Goal: Transaction & Acquisition: Purchase product/service

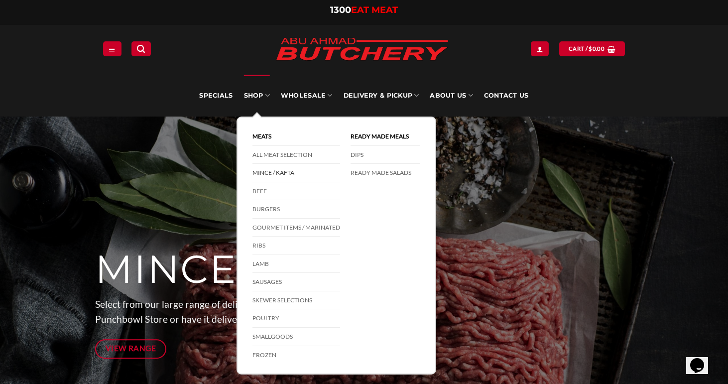
click at [269, 172] on link "Mince / Kafta" at bounding box center [297, 173] width 88 height 18
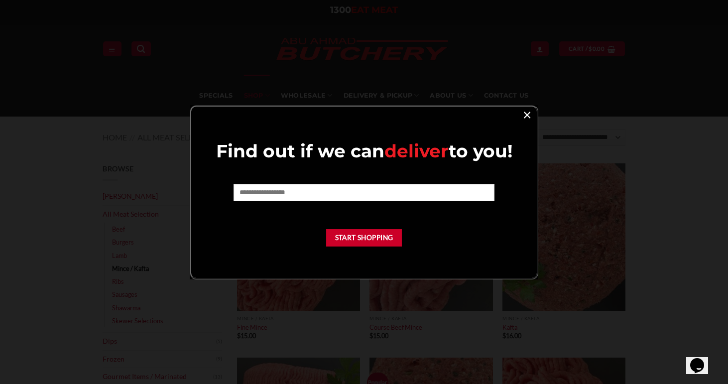
click at [528, 115] on link "×" at bounding box center [527, 114] width 14 height 13
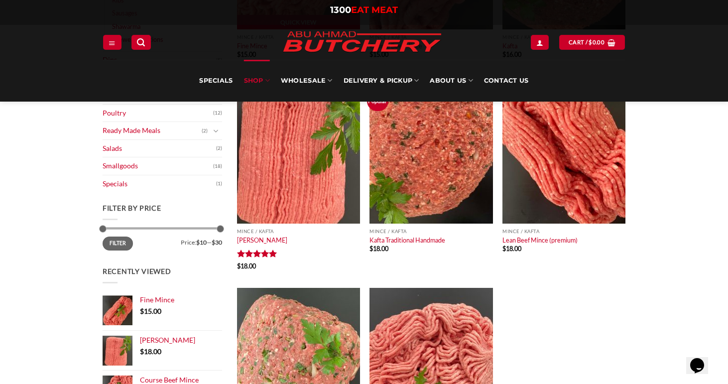
scroll to position [277, 0]
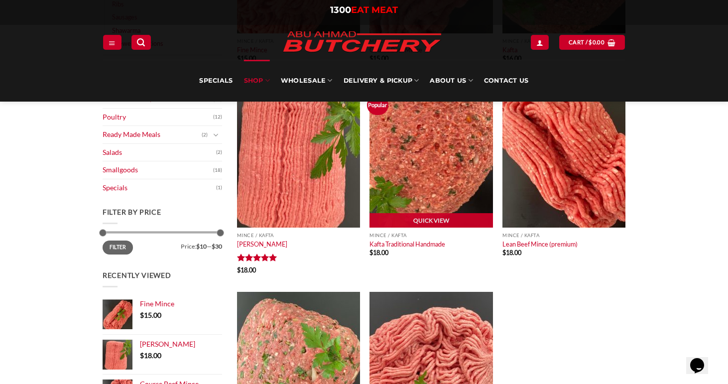
click at [420, 176] on img at bounding box center [431, 153] width 123 height 147
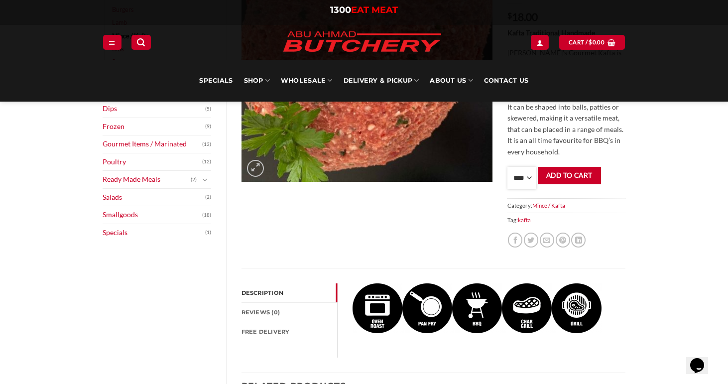
scroll to position [203, 0]
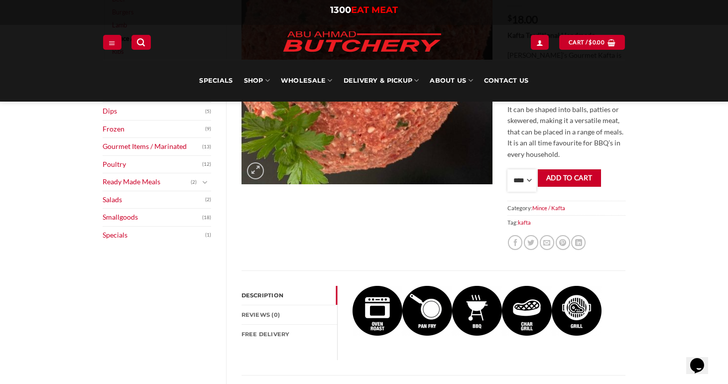
select select "*"
click at [577, 174] on button "Add to cart" at bounding box center [569, 177] width 63 height 17
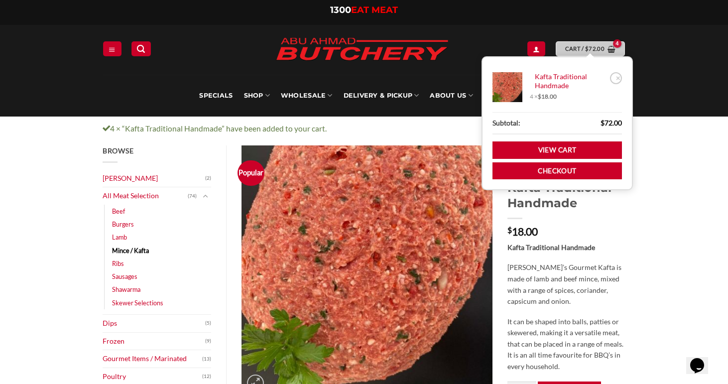
click at [585, 50] on span "$" at bounding box center [586, 48] width 3 height 9
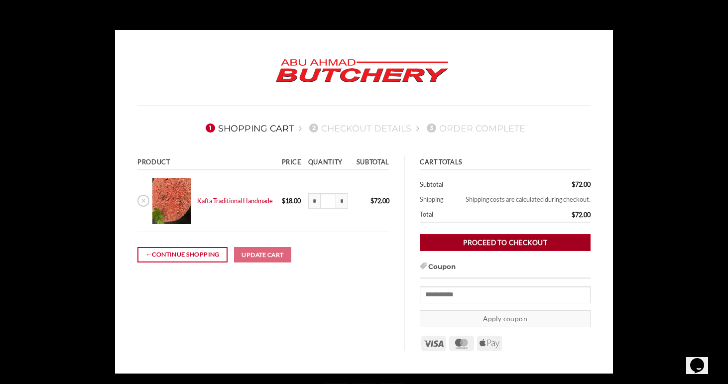
click at [518, 243] on link "Proceed to checkout" at bounding box center [505, 242] width 171 height 17
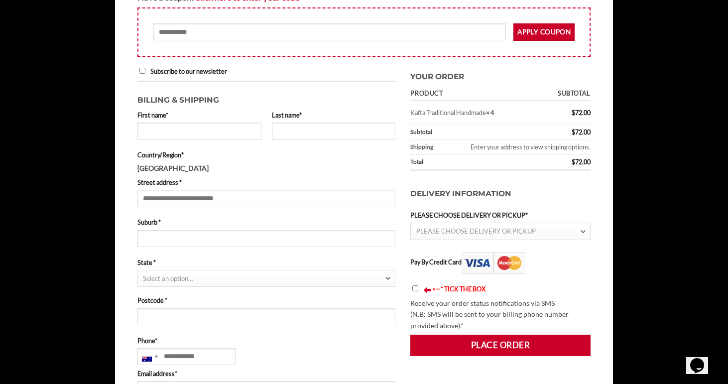
scroll to position [180, 0]
click at [576, 227] on span "Checkout" at bounding box center [582, 232] width 15 height 17
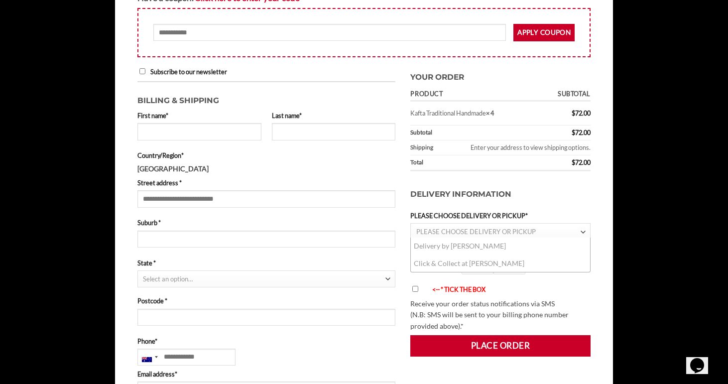
click at [477, 245] on li "Delivery by [PERSON_NAME]" at bounding box center [500, 246] width 179 height 17
click at [465, 264] on li "Click & Collect at [PERSON_NAME]" at bounding box center [500, 263] width 179 height 17
click at [427, 263] on li "Click & Collect at Abu Ahmad Butchery" at bounding box center [500, 263] width 179 height 17
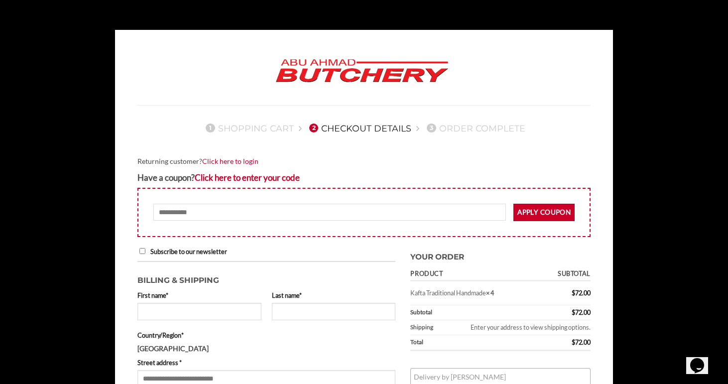
scroll to position [0, 0]
click at [138, 252] on label "Subscribe to our newsletter" at bounding box center [182, 252] width 90 height 8
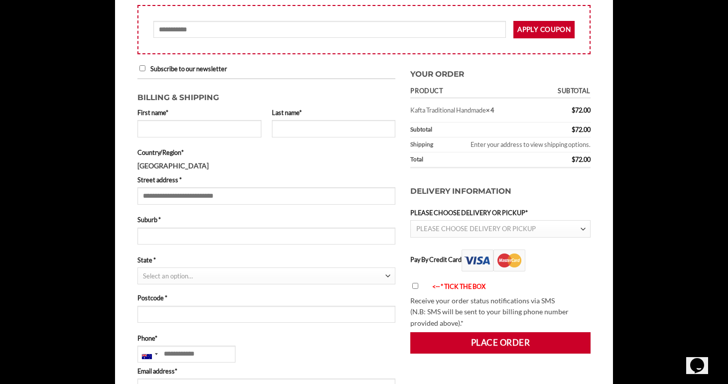
scroll to position [196, 0]
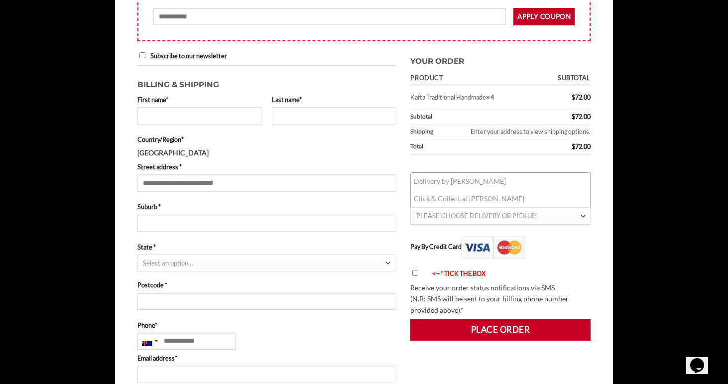
click at [484, 215] on span "PLEASE CHOOSE DELIVERY OR PICKUP" at bounding box center [476, 216] width 120 height 8
click at [480, 197] on li "Click & Collect at Abu Ahmad Butchery" at bounding box center [500, 198] width 179 height 17
click at [445, 200] on li "Click & Collect at Abu Ahmad Butchery" at bounding box center [500, 198] width 179 height 17
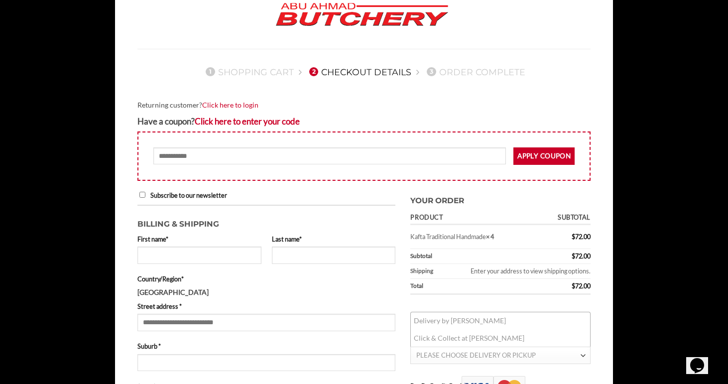
scroll to position [59, 0]
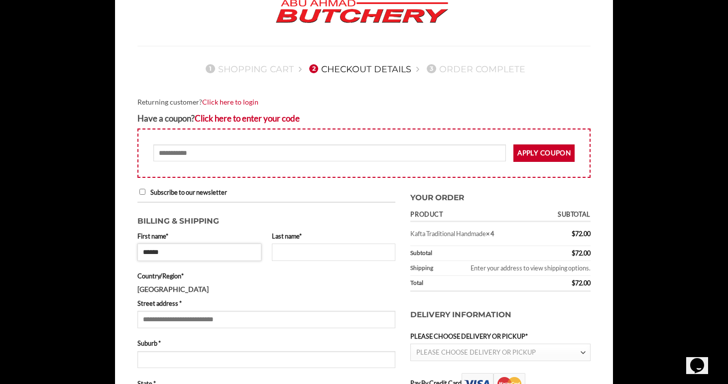
type input "*****"
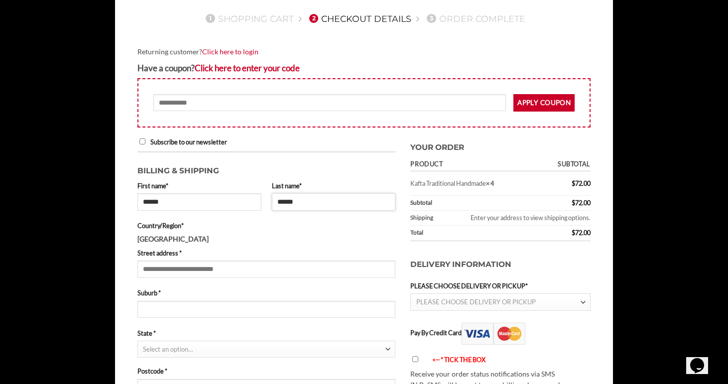
scroll to position [111, 0]
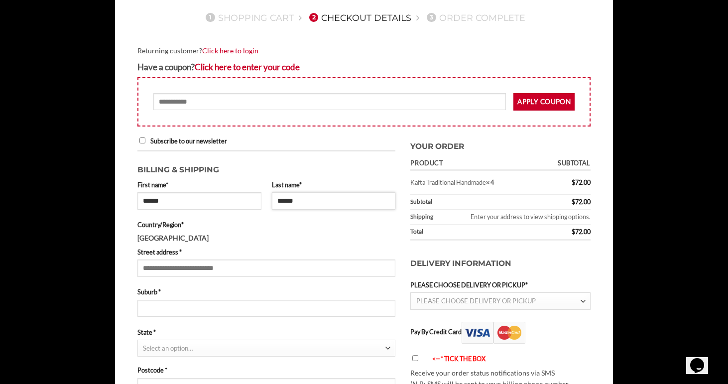
type input "******"
click at [467, 300] on span "PLEASE CHOOSE DELIVERY OR PICKUP" at bounding box center [476, 301] width 120 height 8
click at [462, 284] on li "Click & Collect at Abu Ahmad Butchery" at bounding box center [500, 283] width 179 height 17
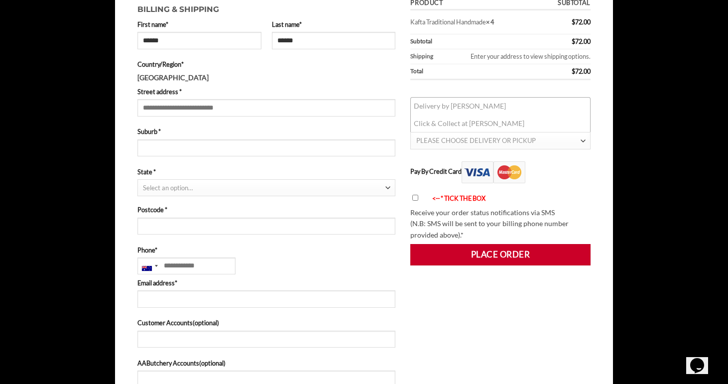
scroll to position [271, 0]
click at [523, 136] on span "PLEASE CHOOSE DELIVERY OR PICKUP" at bounding box center [476, 140] width 120 height 8
click at [503, 122] on li "Click & Collect at Abu Ahmad Butchery" at bounding box center [500, 123] width 179 height 17
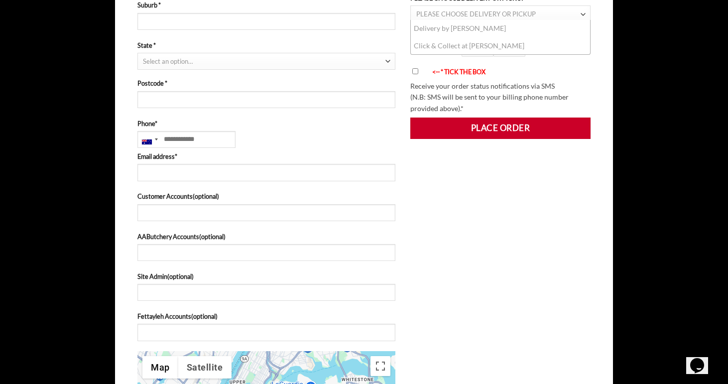
scroll to position [409, 0]
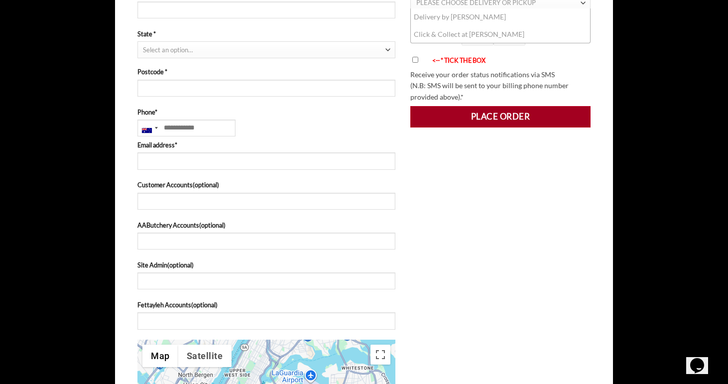
click at [506, 111] on button "Place order" at bounding box center [500, 116] width 180 height 21
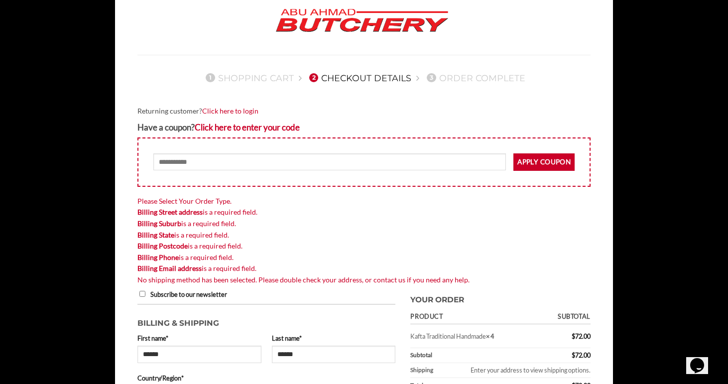
scroll to position [52, 0]
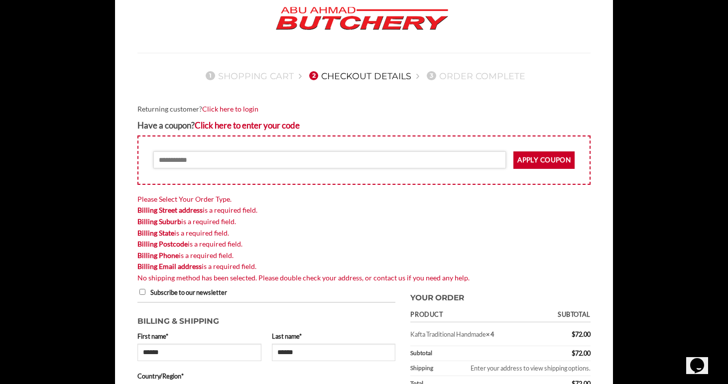
click at [167, 158] on input "Coupon:" at bounding box center [329, 159] width 353 height 17
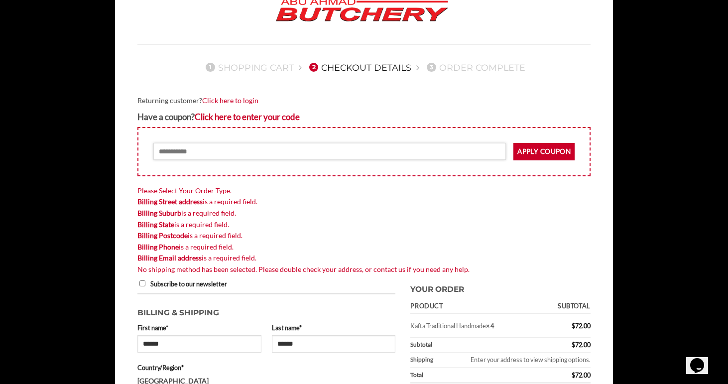
scroll to position [63, 0]
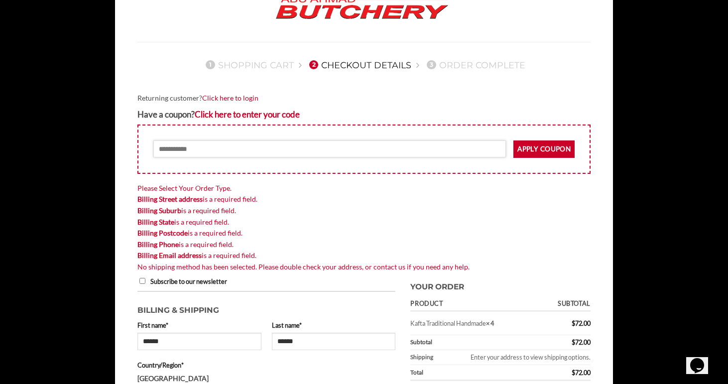
paste input "**********"
type input "**********"
click at [543, 152] on button "Apply coupon" at bounding box center [543, 148] width 61 height 17
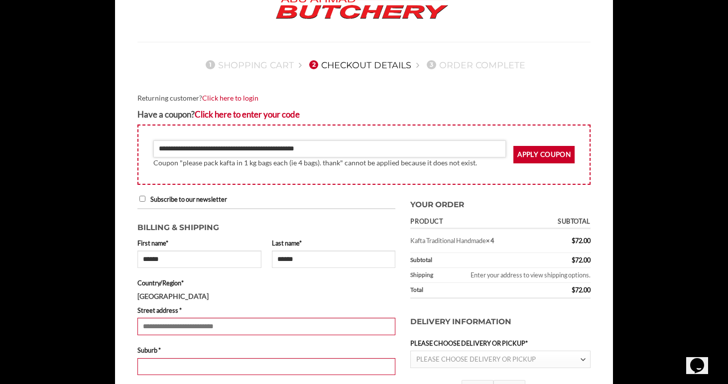
drag, startPoint x: 325, startPoint y: 149, endPoint x: 66, endPoint y: 149, distance: 259.0
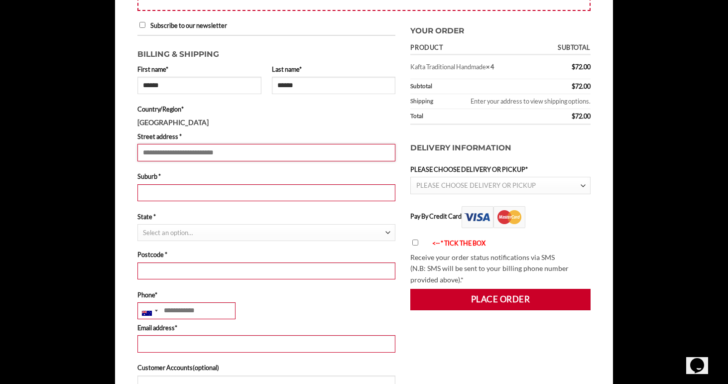
scroll to position [226, 0]
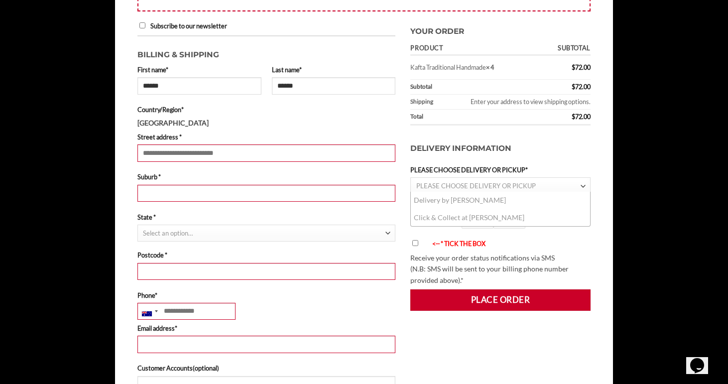
click at [477, 185] on span "PLEASE CHOOSE DELIVERY OR PICKUP" at bounding box center [476, 186] width 120 height 8
click at [452, 211] on li "Click & Collect at Abu Ahmad Butchery" at bounding box center [500, 217] width 179 height 17
click at [451, 224] on li "Click & Collect at Abu Ahmad Butchery" at bounding box center [500, 217] width 179 height 17
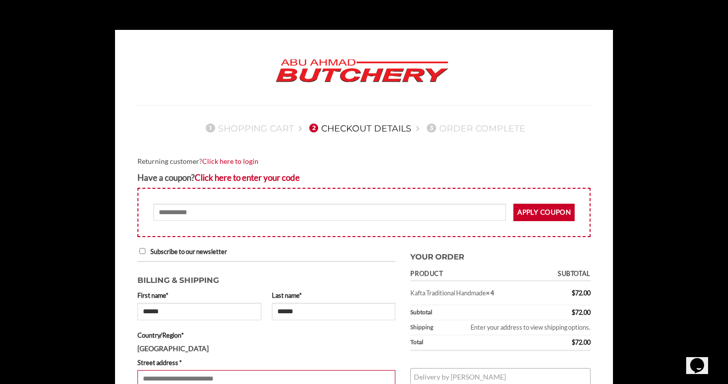
scroll to position [0, 0]
click at [226, 160] on link "Click here to login" at bounding box center [230, 161] width 56 height 8
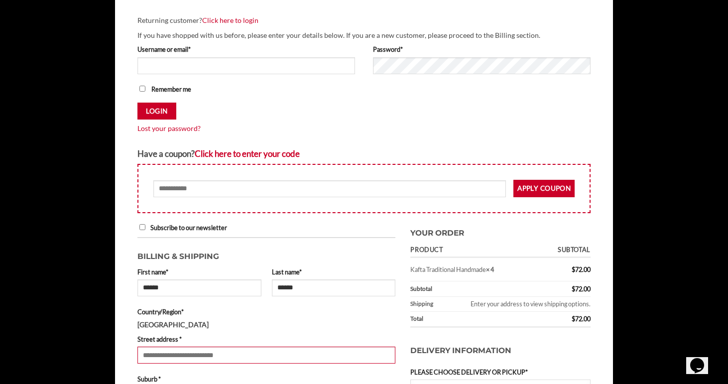
scroll to position [145, 0]
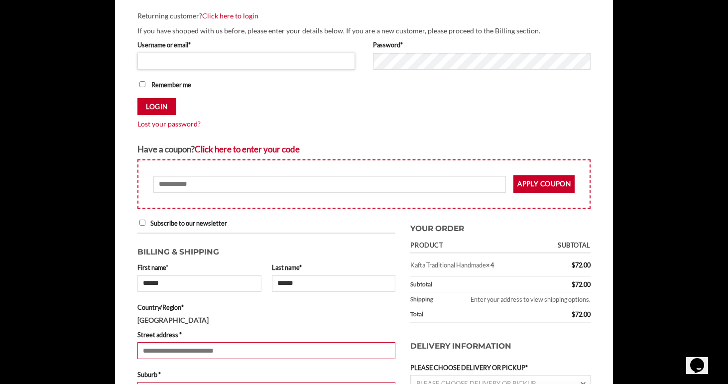
type input "*******"
click at [157, 107] on button "Login" at bounding box center [156, 106] width 39 height 17
click at [154, 108] on button "Login" at bounding box center [156, 106] width 39 height 17
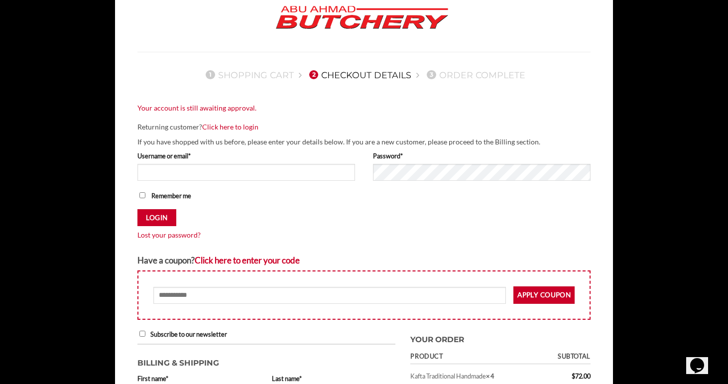
scroll to position [32, 0]
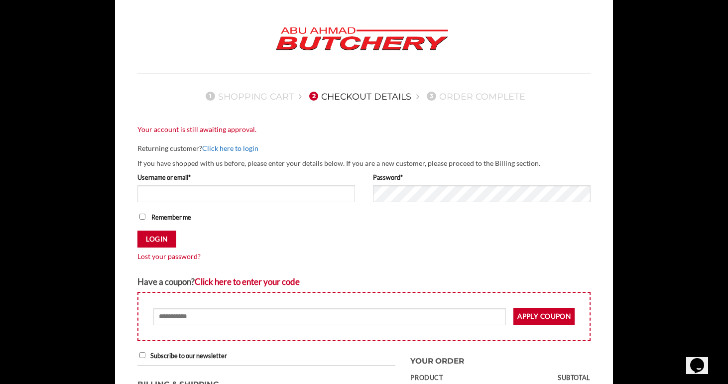
click at [235, 149] on link "Click here to login" at bounding box center [230, 148] width 56 height 8
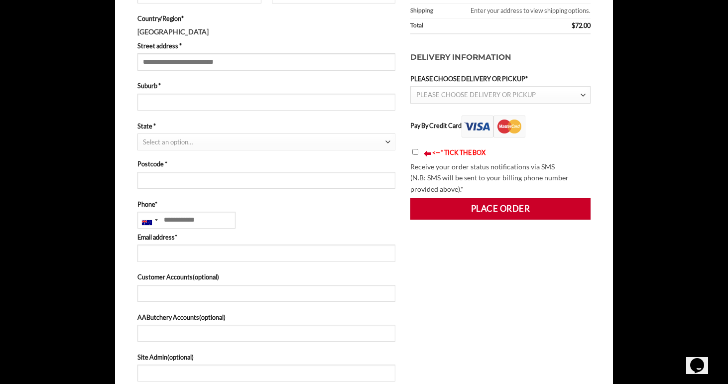
scroll to position [336, 0]
click at [551, 91] on span "PLEASE CHOOSE DELIVERY OR PICKUP" at bounding box center [498, 94] width 164 height 16
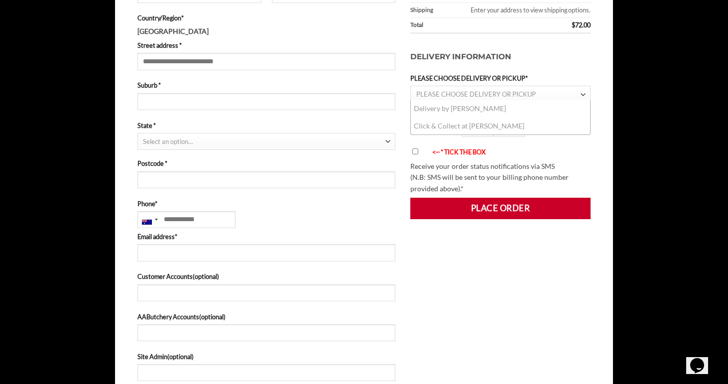
click at [477, 124] on li "Click & Collect at [PERSON_NAME]" at bounding box center [500, 126] width 179 height 17
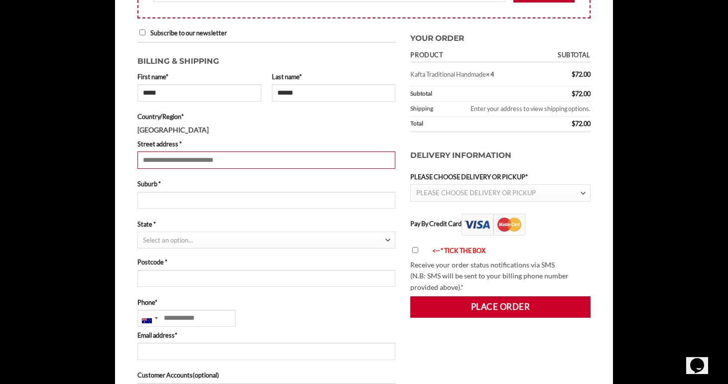
scroll to position [227, 0]
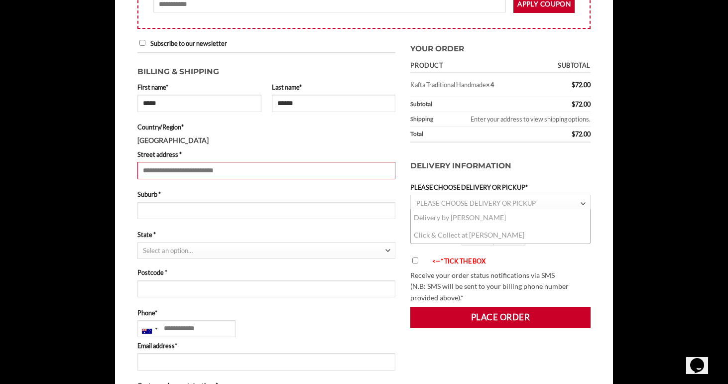
click at [519, 199] on span "PLEASE CHOOSE DELIVERY OR PICKUP" at bounding box center [476, 203] width 120 height 8
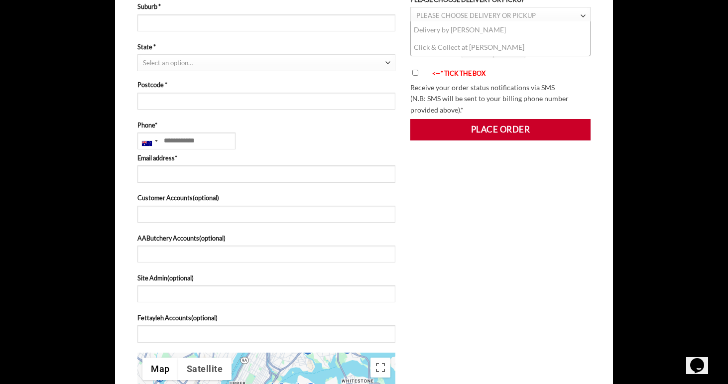
scroll to position [82, 0]
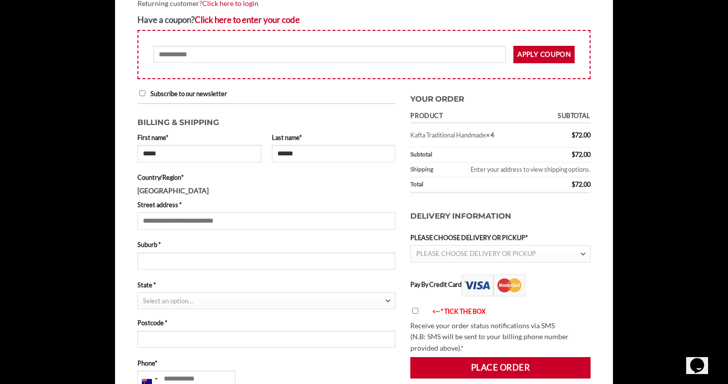
scroll to position [168, 0]
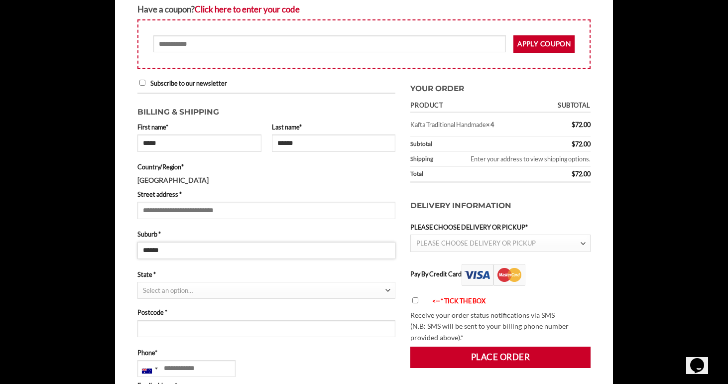
type input "******"
click at [563, 237] on span "PLEASE CHOOSE DELIVERY OR PICKUP" at bounding box center [498, 243] width 164 height 16
click at [464, 269] on li "Click & Collect at Abu Ahmad Butchery" at bounding box center [500, 274] width 179 height 17
click at [148, 291] on span "Select an option…" at bounding box center [168, 290] width 50 height 8
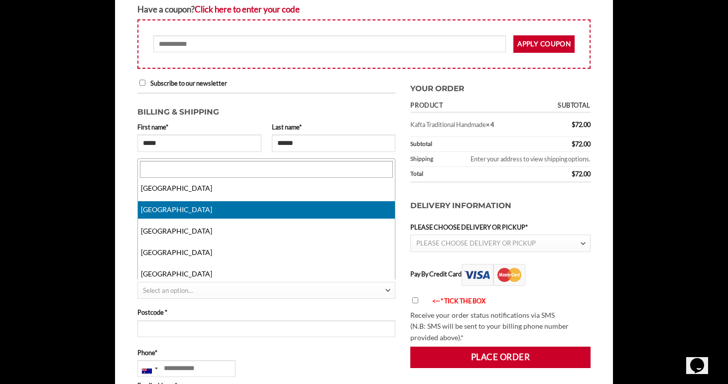
select select "***"
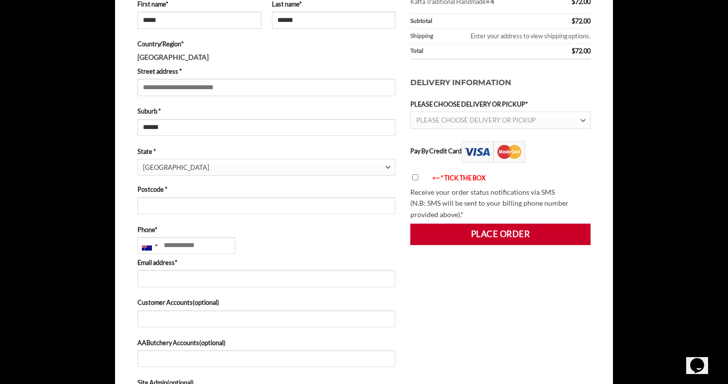
scroll to position [293, 0]
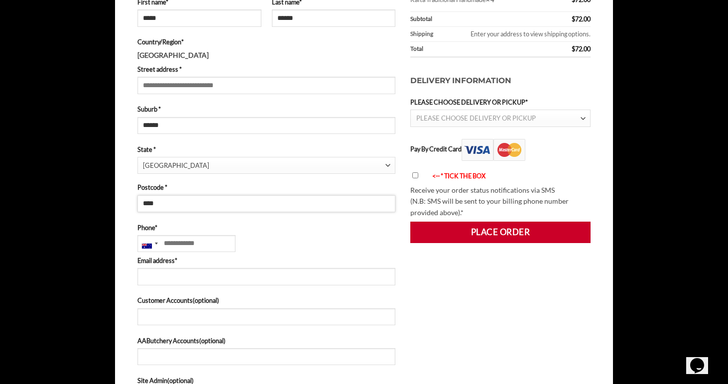
type input "****"
click at [517, 117] on span "PLEASE CHOOSE DELIVERY OR PICKUP" at bounding box center [476, 118] width 120 height 8
type input "**********"
click at [527, 116] on span "PLEASE CHOOSE DELIVERY OR PICKUP" at bounding box center [476, 118] width 120 height 8
type input "**********"
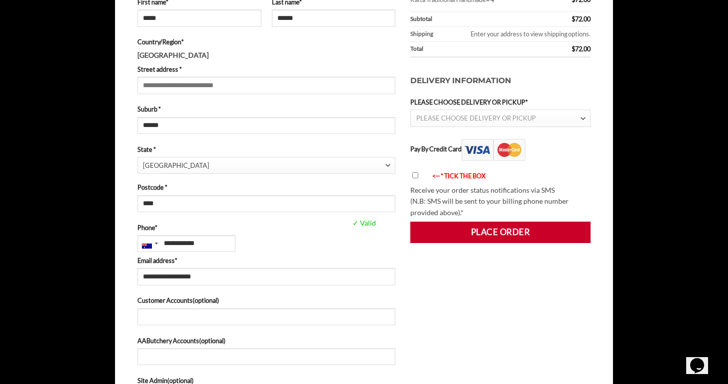
click at [450, 301] on div "**********" at bounding box center [500, 306] width 195 height 706
click at [499, 116] on span "PLEASE CHOOSE DELIVERY OR PICKUP" at bounding box center [476, 118] width 120 height 8
click at [482, 149] on li "Click & Collect at Abu Ahmad Butchery" at bounding box center [500, 149] width 179 height 17
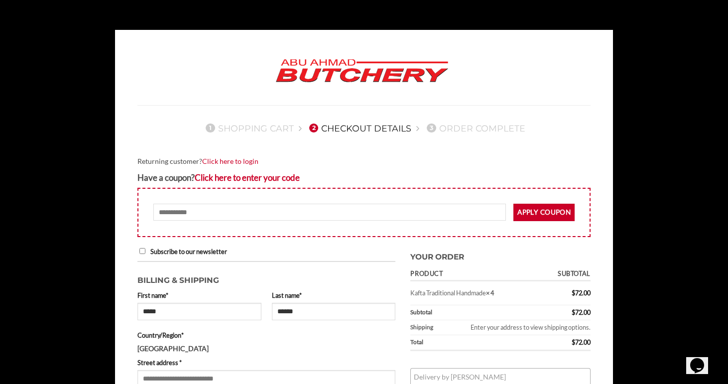
scroll to position [0, 0]
click at [223, 162] on link "Click here to login" at bounding box center [230, 161] width 56 height 8
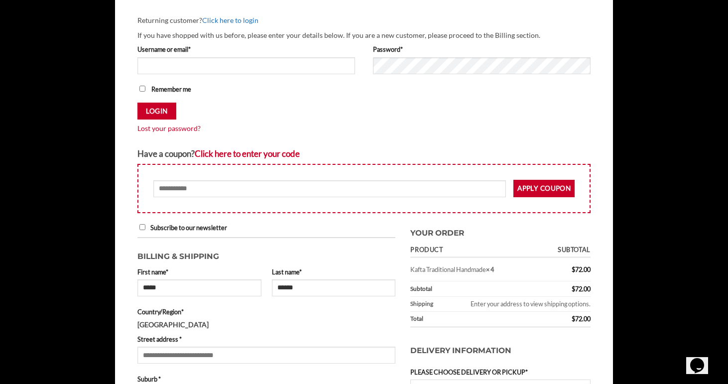
scroll to position [145, 0]
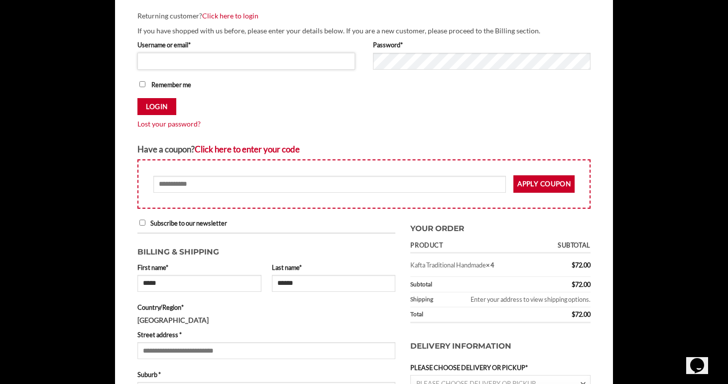
type input "*******"
click at [164, 107] on button "Login" at bounding box center [156, 106] width 39 height 17
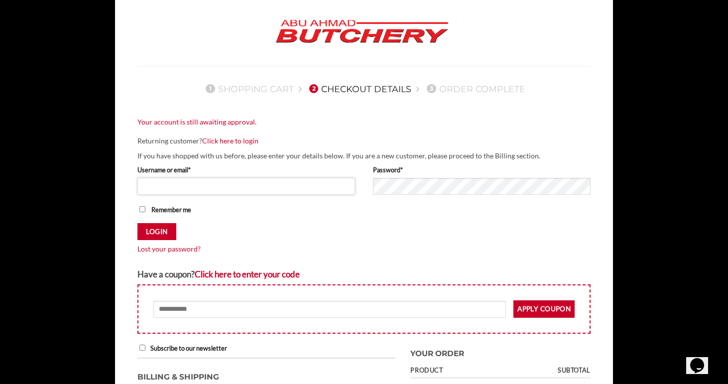
scroll to position [73, 0]
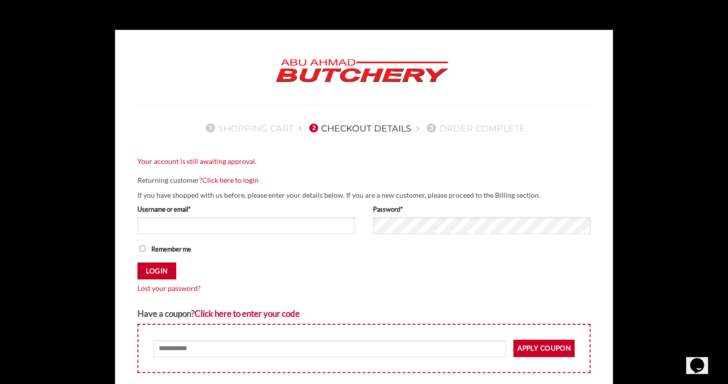
scroll to position [0, 0]
